Goal: Task Accomplishment & Management: Manage account settings

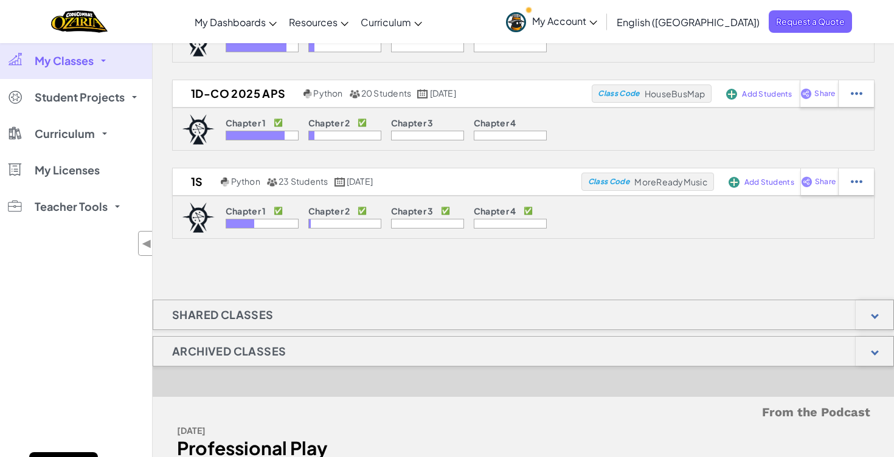
scroll to position [382, 0]
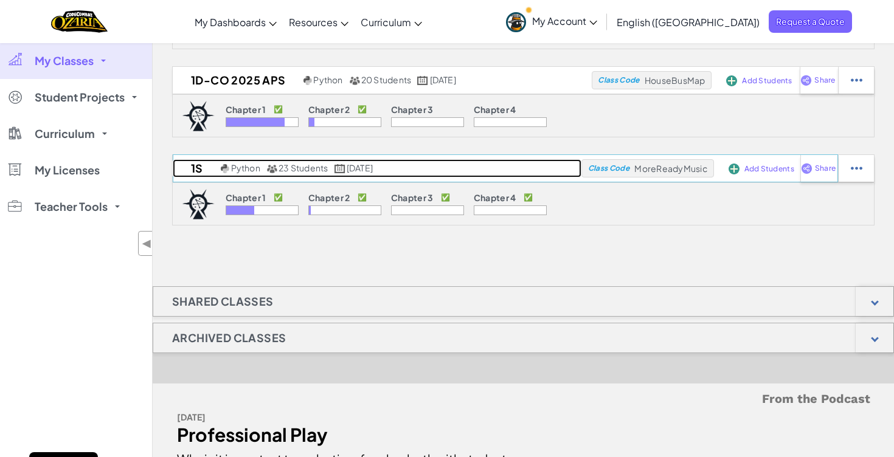
click at [197, 166] on h2 "1S" at bounding box center [195, 168] width 45 height 18
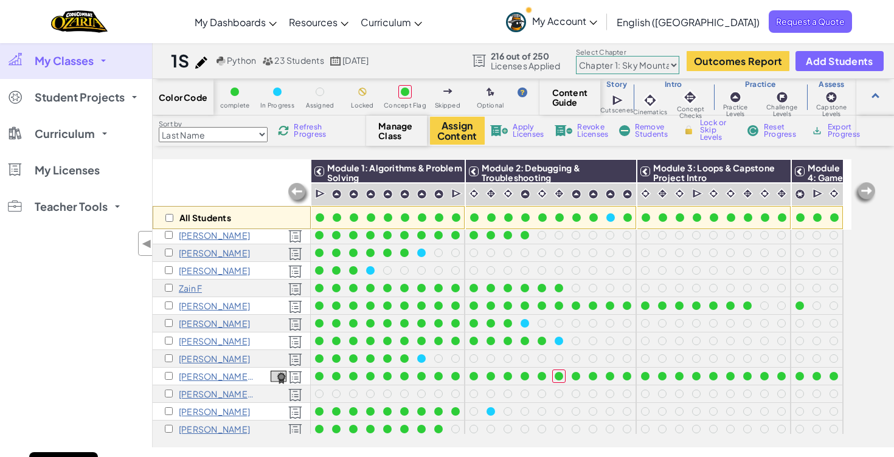
scroll to position [45, 0]
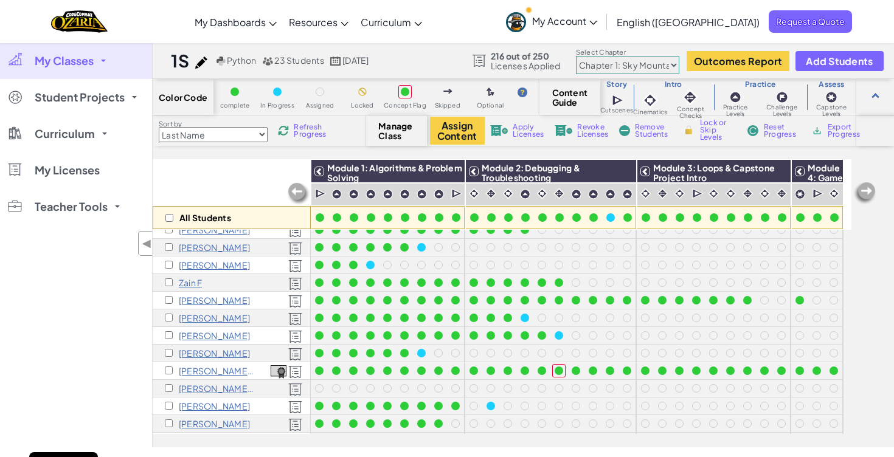
click at [198, 263] on p "Hugo F" at bounding box center [214, 265] width 71 height 10
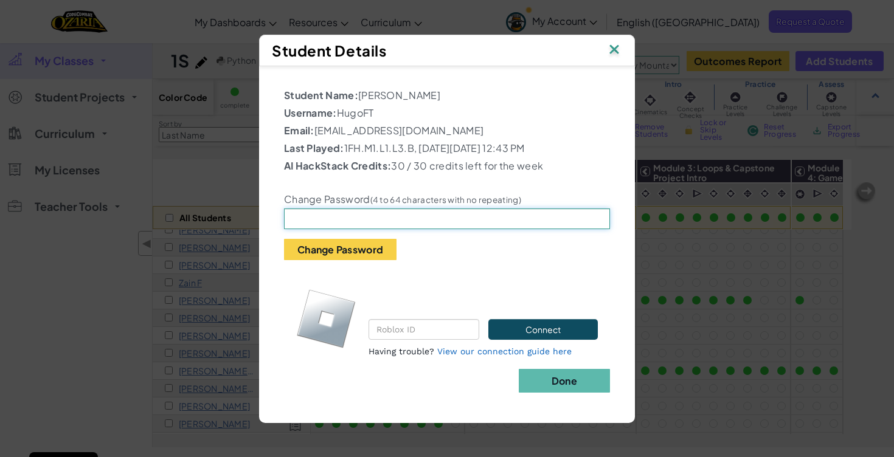
click at [350, 229] on input "text" at bounding box center [447, 219] width 326 height 21
type input "Trinity2025"
click at [551, 385] on b "Done" at bounding box center [564, 381] width 26 height 13
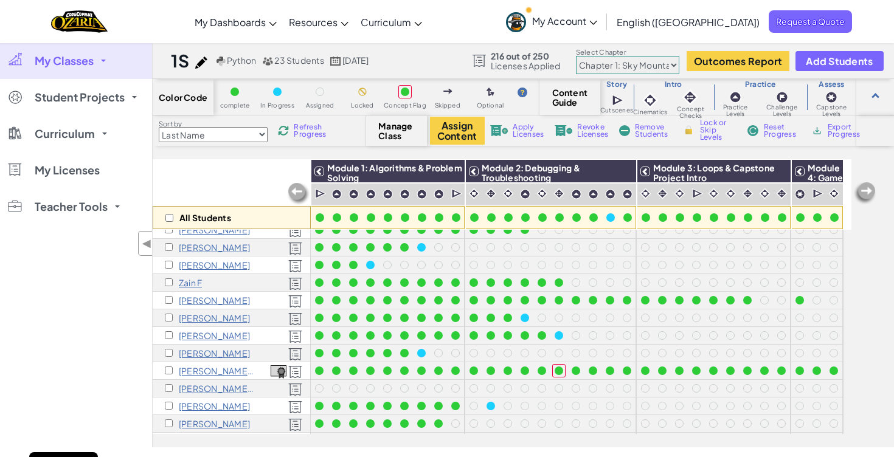
click at [188, 264] on p "Hugo F" at bounding box center [214, 265] width 71 height 10
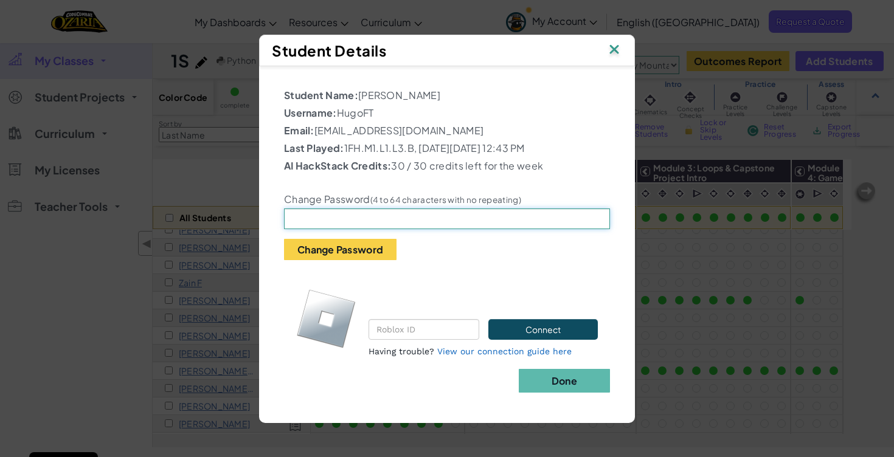
click at [385, 225] on input "text" at bounding box center [447, 219] width 326 height 21
click at [369, 229] on input "text" at bounding box center [447, 219] width 326 height 21
type input "Trinity2025"
click at [612, 41] on img at bounding box center [614, 50] width 16 height 18
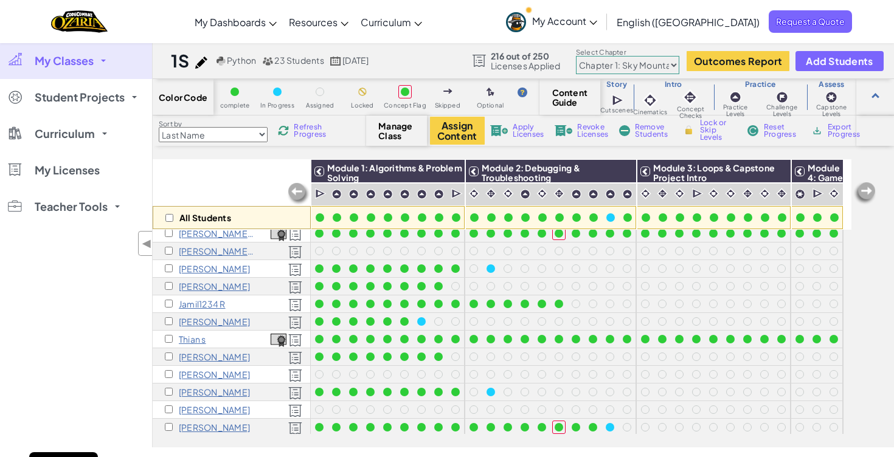
scroll to position [202, 0]
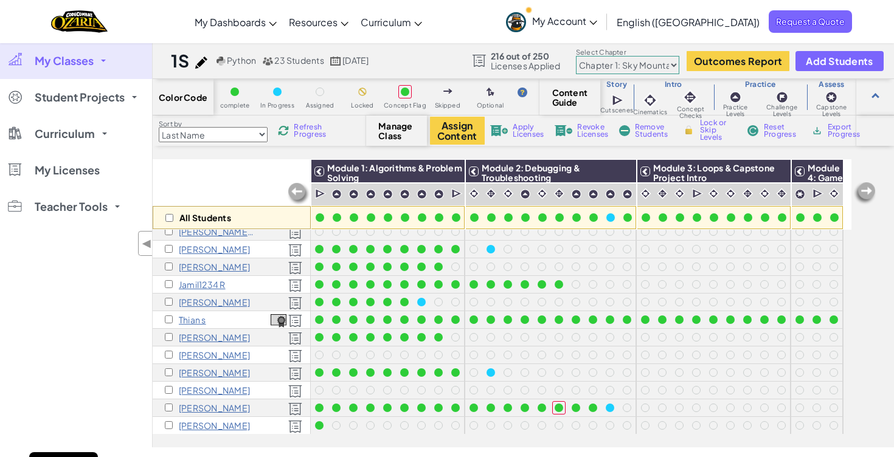
click at [212, 389] on p "Charlie W" at bounding box center [214, 390] width 71 height 10
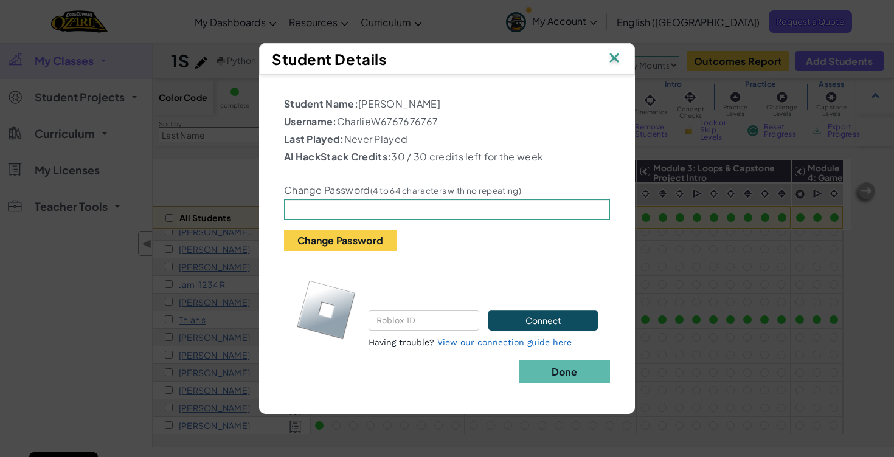
click at [616, 55] on img at bounding box center [614, 59] width 16 height 18
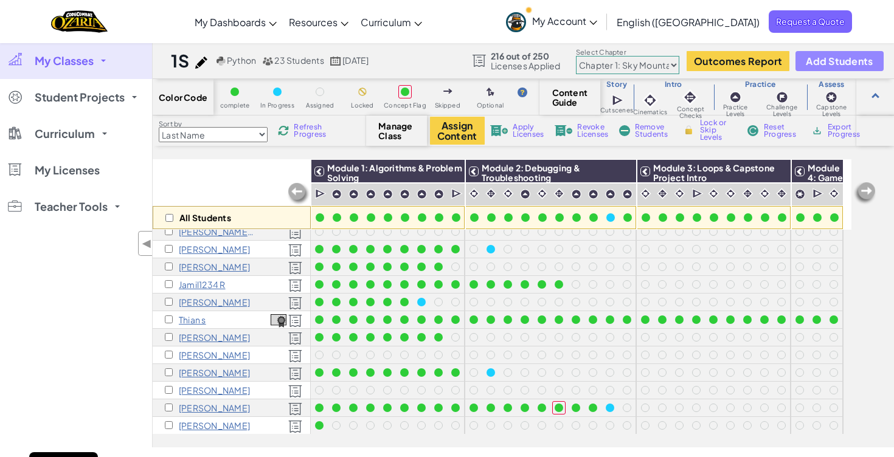
click at [843, 70] on button "Add Students" at bounding box center [839, 61] width 88 height 20
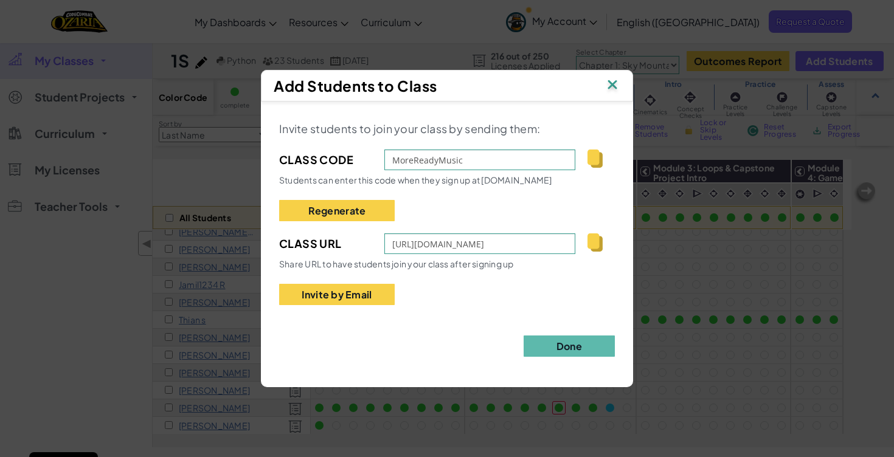
click at [605, 92] on img at bounding box center [612, 86] width 16 height 18
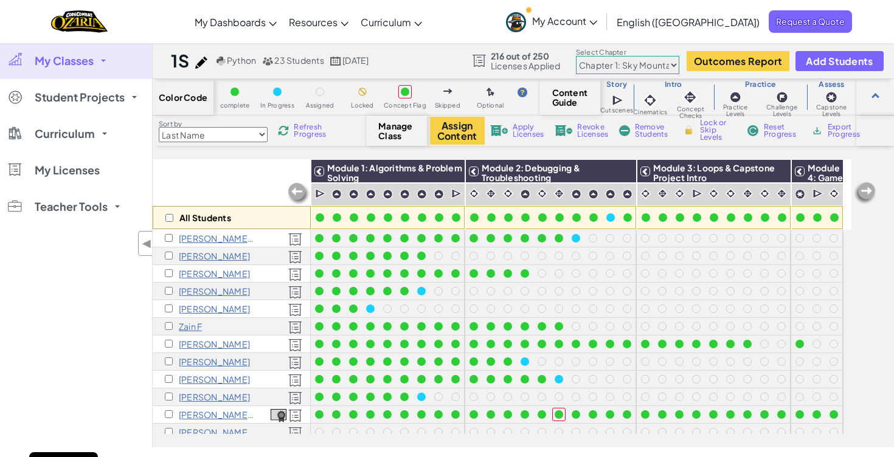
scroll to position [0, 0]
click at [200, 310] on p "Hugo F" at bounding box center [214, 310] width 71 height 10
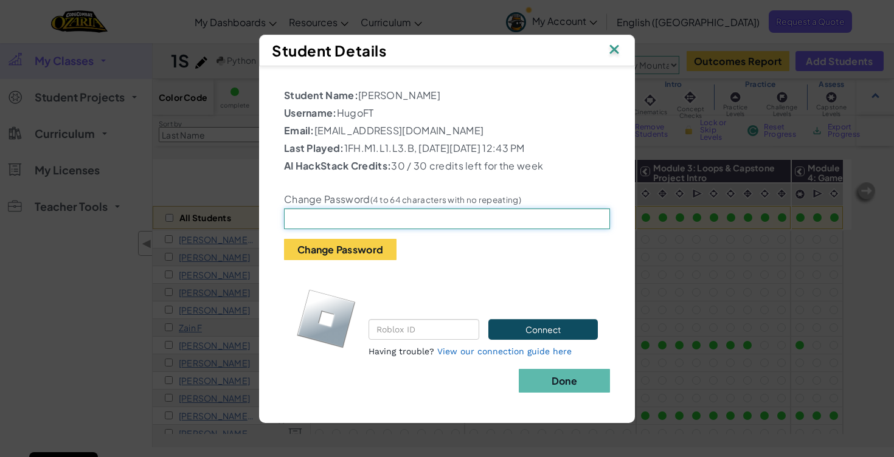
click at [409, 221] on input "text" at bounding box center [447, 219] width 326 height 21
type input "TrinityABC"
click at [344, 257] on button "Change Password" at bounding box center [340, 249] width 112 height 21
click at [618, 43] on img at bounding box center [614, 50] width 16 height 18
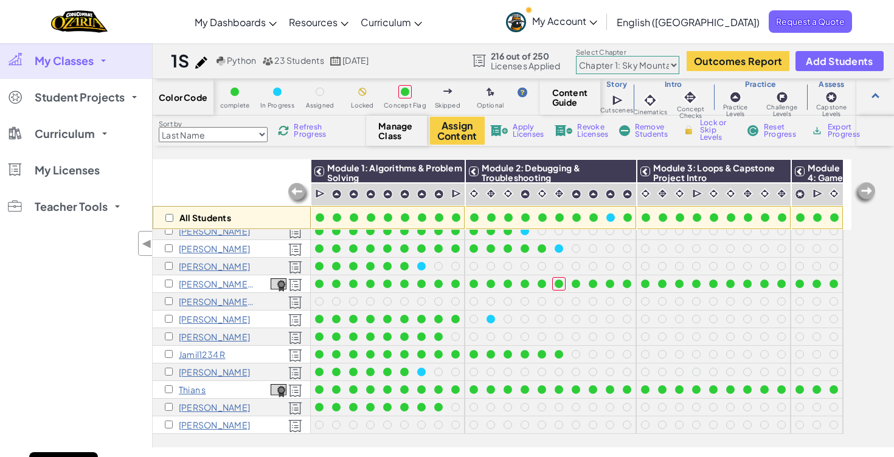
scroll to position [124, 0]
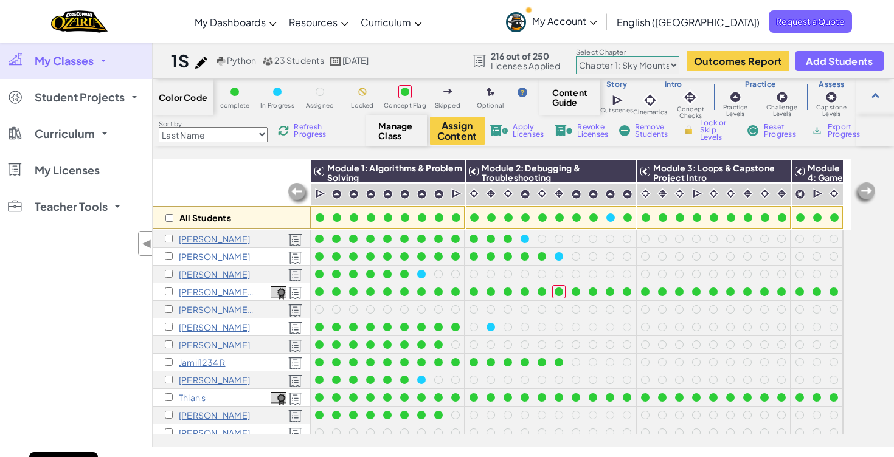
click at [197, 271] on p "Charu J" at bounding box center [214, 274] width 71 height 10
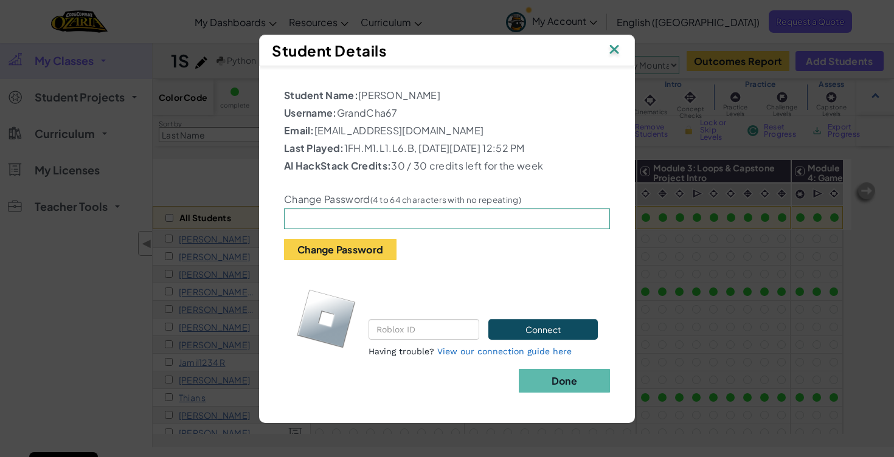
drag, startPoint x: 319, startPoint y: 123, endPoint x: 478, endPoint y: 116, distance: 159.5
click at [479, 123] on p "Email: 7691@trininty.croydon.sch.uk" at bounding box center [447, 130] width 326 height 15
click at [478, 123] on p "Email: 7691@trininty.croydon.sch.uk" at bounding box center [447, 130] width 326 height 15
click at [359, 125] on p "Email: 7691@trininty.croydon.sch.uk" at bounding box center [447, 130] width 326 height 15
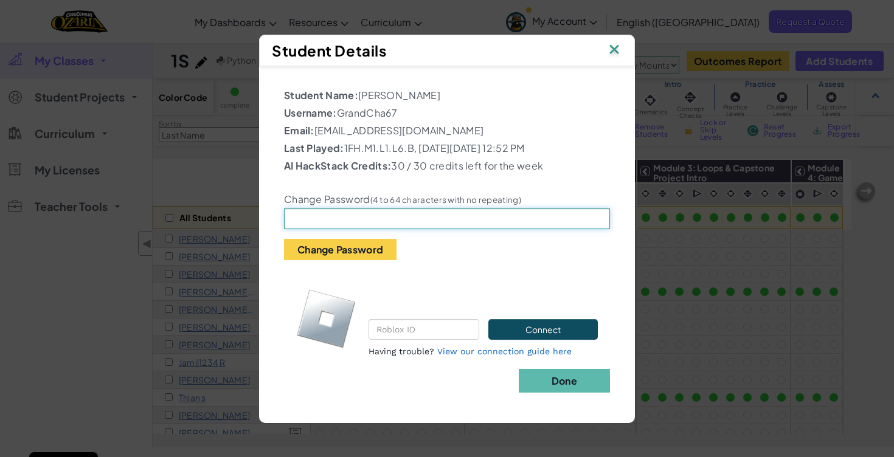
click at [375, 223] on input "text" at bounding box center [447, 219] width 326 height 21
type input "Trinity123"
click at [348, 257] on button "Change Password" at bounding box center [340, 249] width 112 height 21
click at [615, 46] on img at bounding box center [614, 50] width 16 height 18
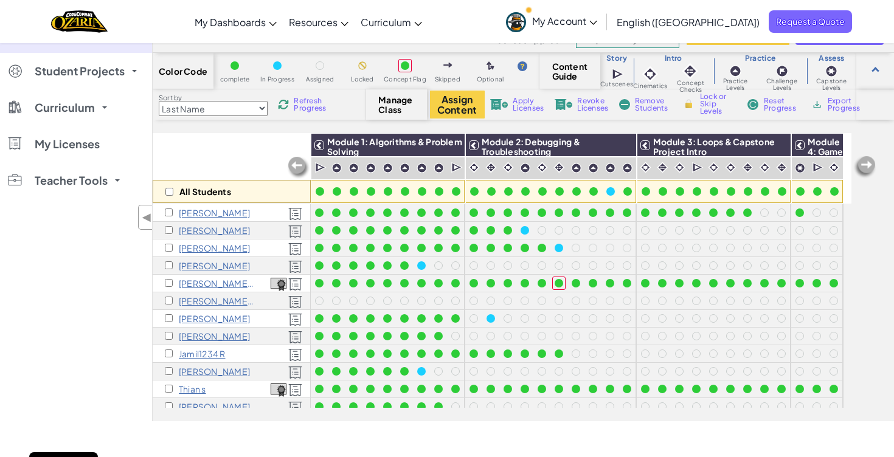
scroll to position [116, 0]
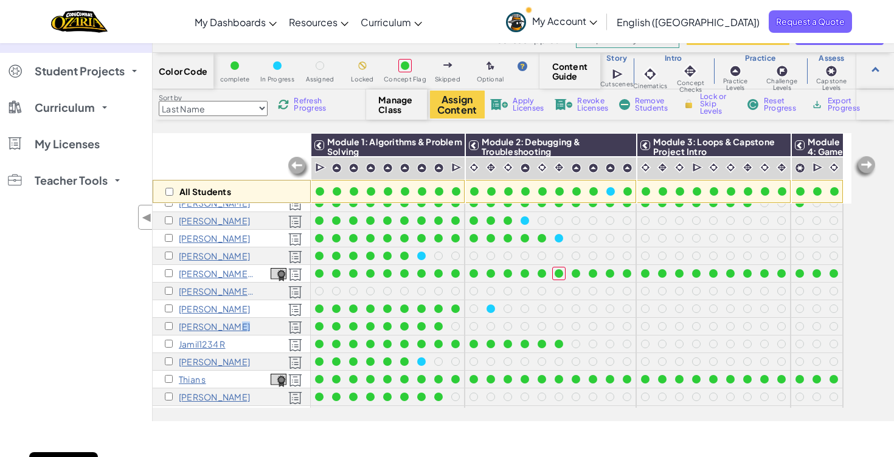
drag, startPoint x: 199, startPoint y: 327, endPoint x: 249, endPoint y: 326, distance: 49.9
click at [249, 326] on div "Oscar P" at bounding box center [232, 327] width 158 height 18
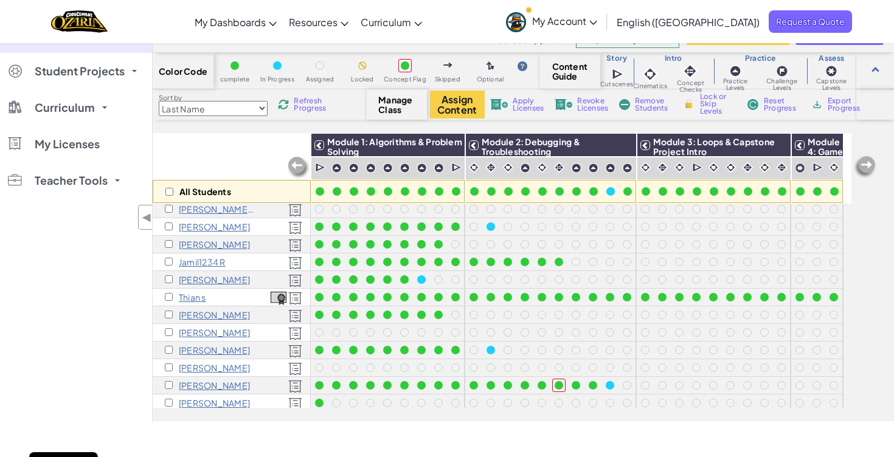
scroll to position [202, 0]
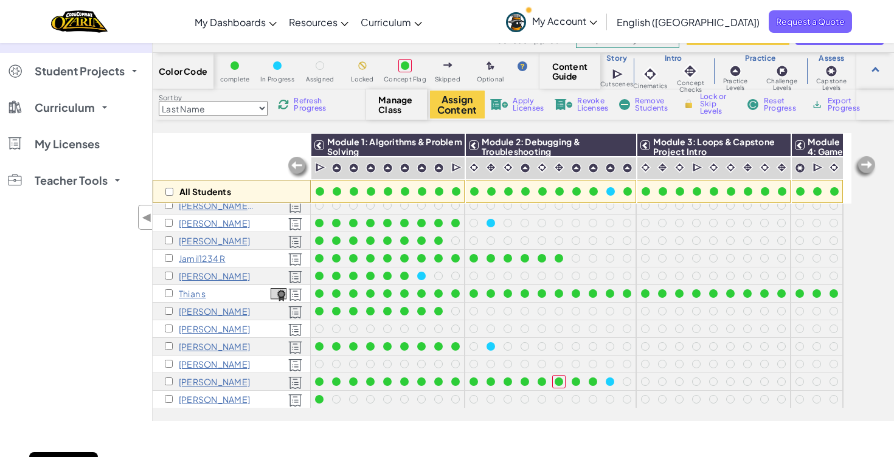
click at [207, 399] on p "Oscar W" at bounding box center [214, 400] width 71 height 10
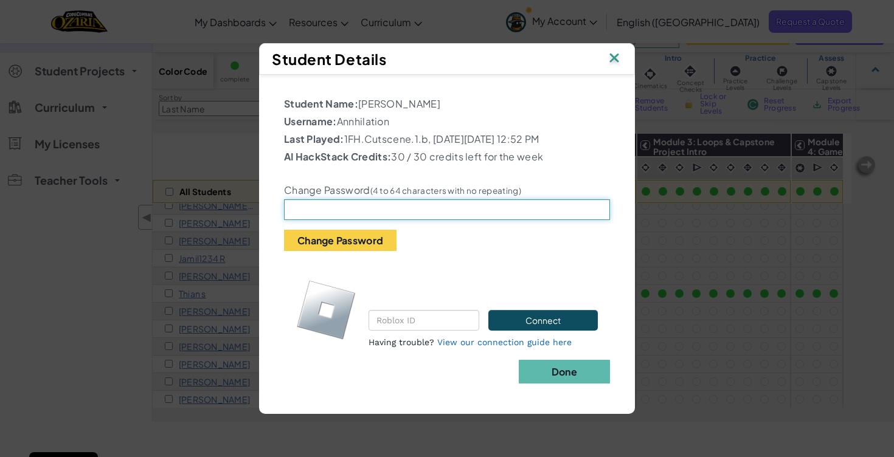
click at [427, 213] on input "text" at bounding box center [447, 209] width 326 height 21
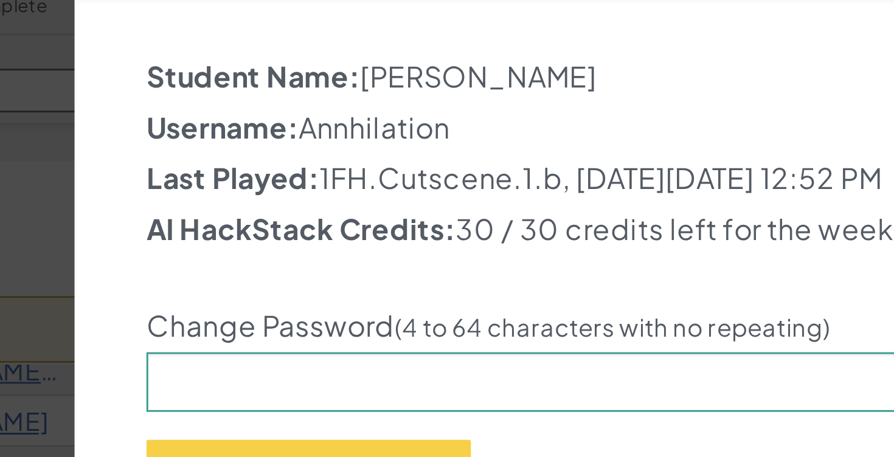
click at [353, 117] on p "Username: Annhilation" at bounding box center [447, 121] width 326 height 15
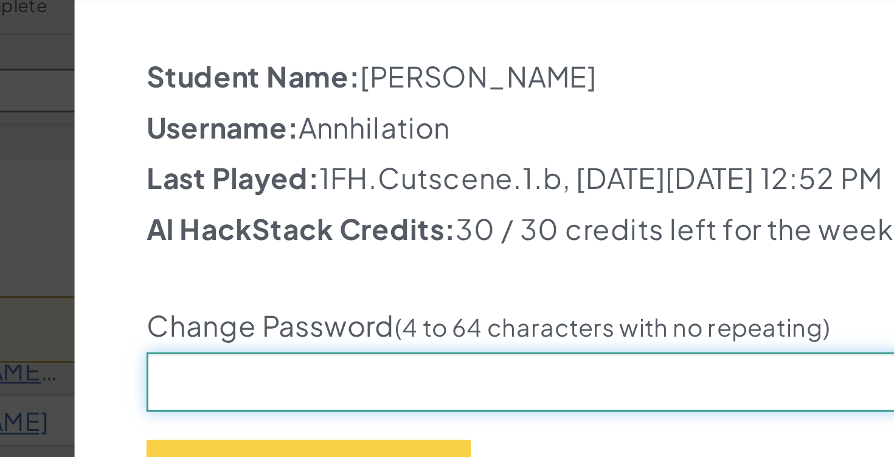
click at [430, 215] on input "text" at bounding box center [447, 209] width 326 height 21
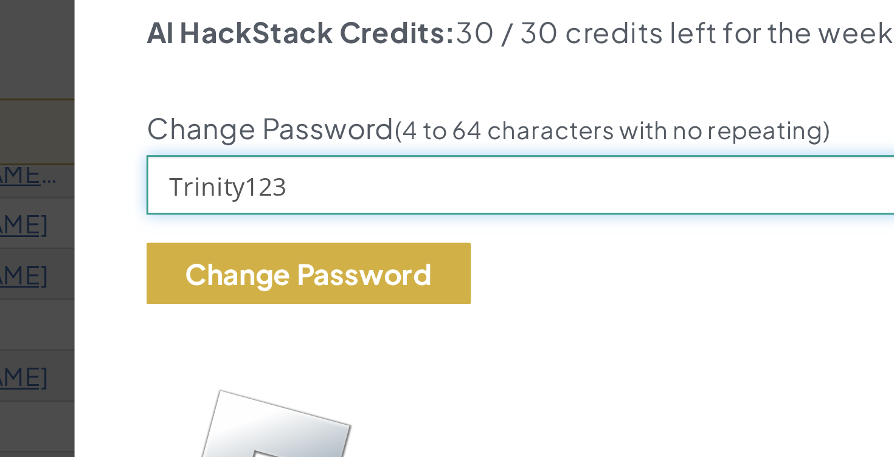
type input "Trinity123"
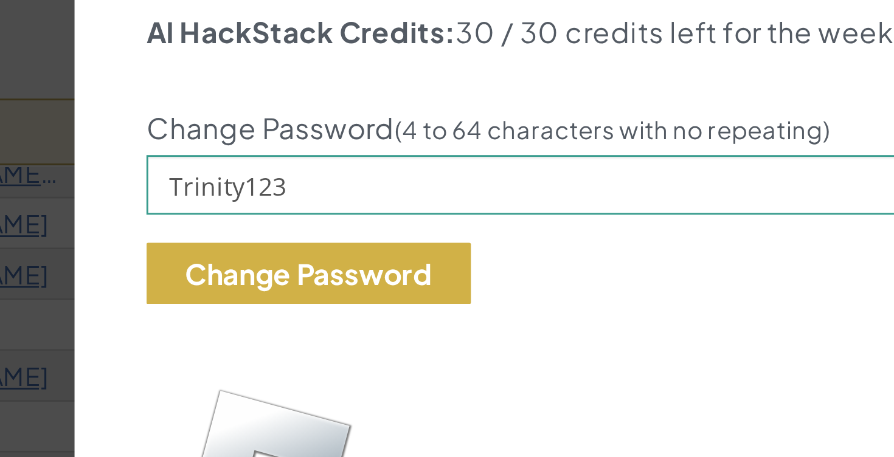
click at [345, 251] on button "Change Password" at bounding box center [340, 240] width 112 height 21
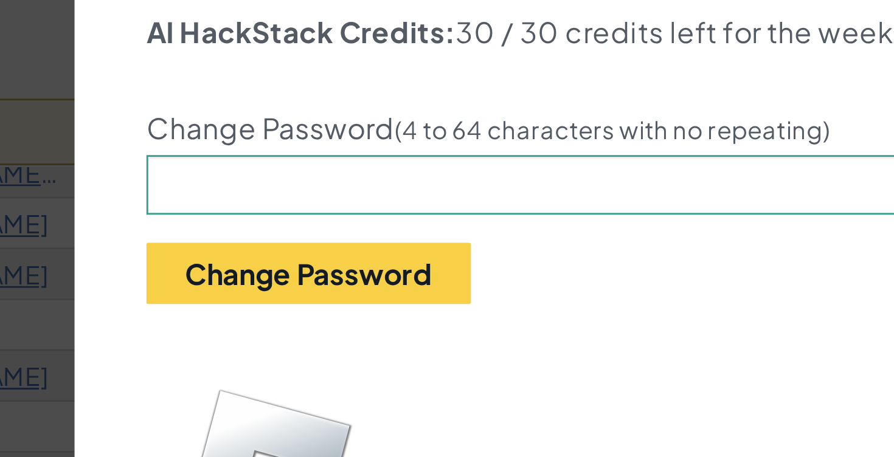
click at [235, 223] on div "Student Details Student Name: Oscar W Username: Annhilation Last Played: 1FH.Cu…" at bounding box center [447, 228] width 894 height 457
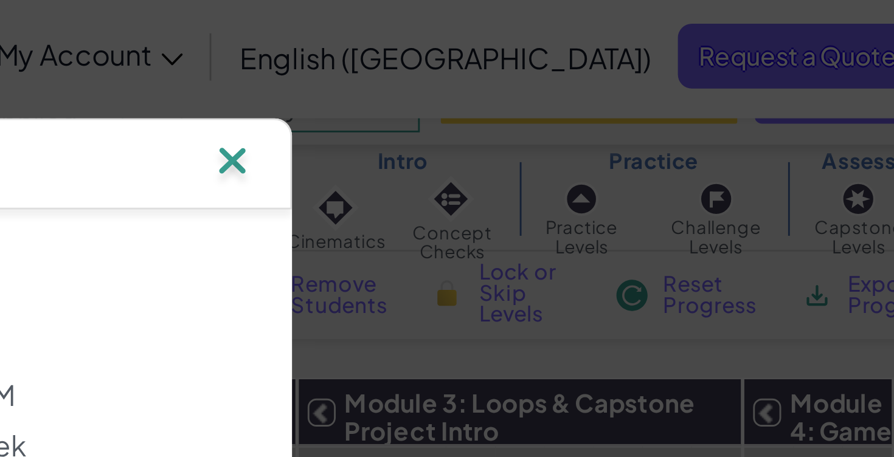
click at [620, 50] on img at bounding box center [614, 59] width 16 height 18
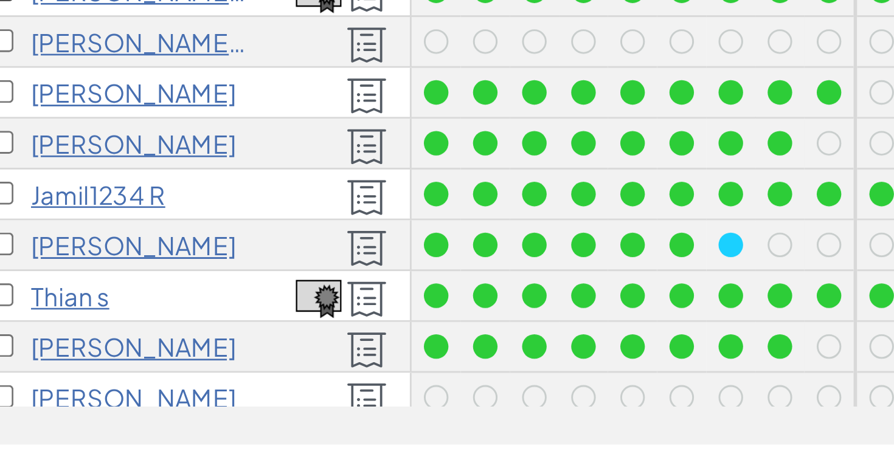
scroll to position [102, 0]
